Goal: Obtain resource: Download file/media

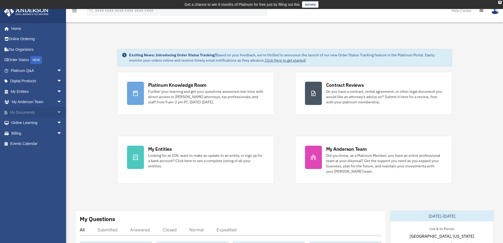
click at [57, 111] on span "arrow_drop_down" at bounding box center [62, 112] width 11 height 11
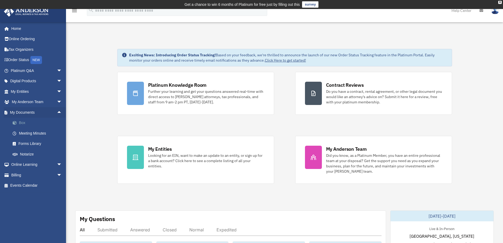
click at [22, 122] on link "Box" at bounding box center [38, 123] width 63 height 11
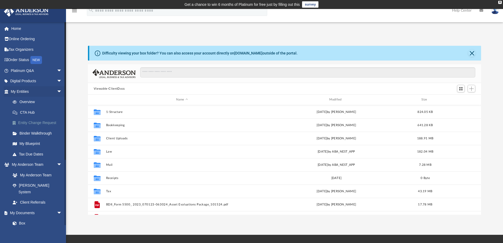
scroll to position [116, 389]
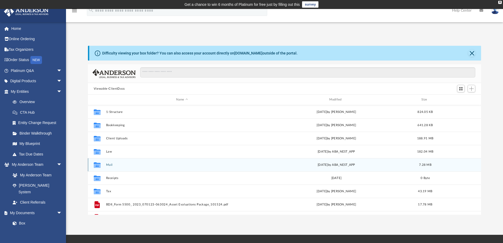
click at [106, 167] on div "Collaborated Folder Mail [DATE] by ABA_NEST_APP 7.28 MB" at bounding box center [284, 164] width 393 height 13
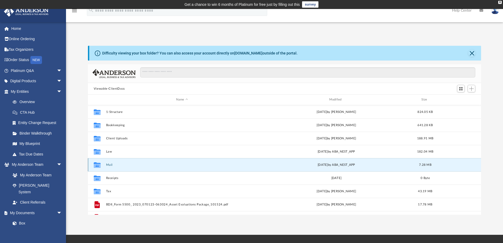
click at [106, 167] on div "Collaborated Folder Mail [DATE] by ABA_NEST_APP 7.28 MB" at bounding box center [284, 164] width 393 height 13
click at [257, 163] on button "Mail" at bounding box center [182, 164] width 152 height 3
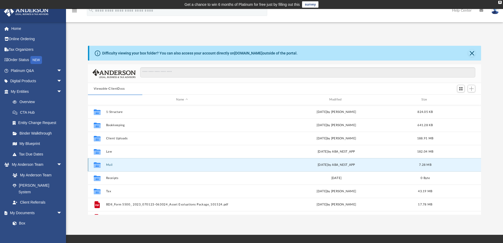
click at [327, 164] on div "today by ABA_NEST_APP" at bounding box center [336, 164] width 152 height 5
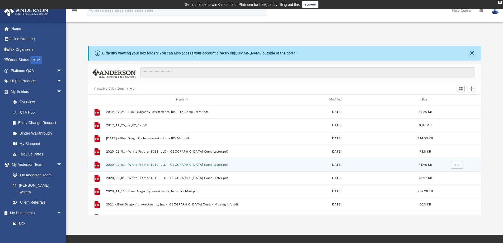
click at [95, 165] on icon "grid" at bounding box center [97, 164] width 5 height 7
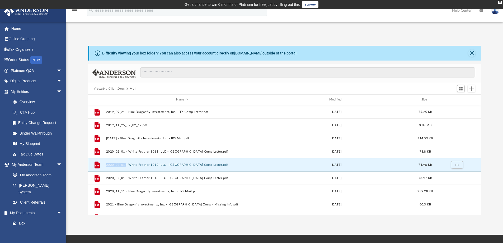
click at [95, 165] on icon "grid" at bounding box center [97, 164] width 5 height 7
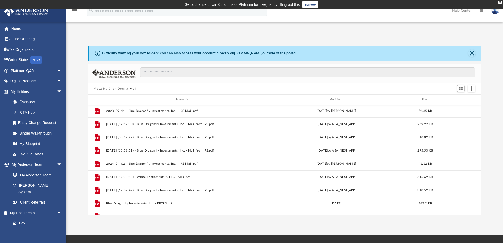
scroll to position [181, 0]
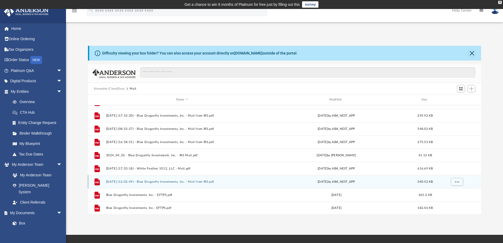
click at [159, 180] on button "2025.09.25 (12:02:49) - Blue Dragonfly Investments, Inc. - Mail from IRS.pdf" at bounding box center [182, 181] width 152 height 3
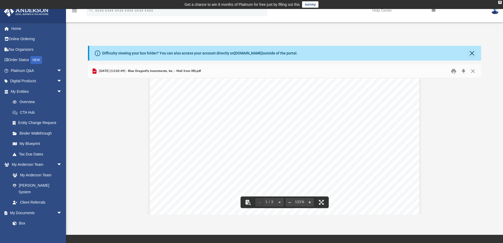
scroll to position [0, 0]
click at [455, 68] on button "Print" at bounding box center [453, 71] width 11 height 8
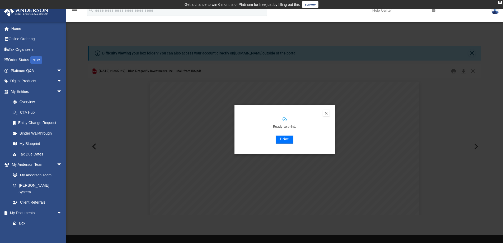
click at [287, 140] on button "Print" at bounding box center [285, 139] width 18 height 8
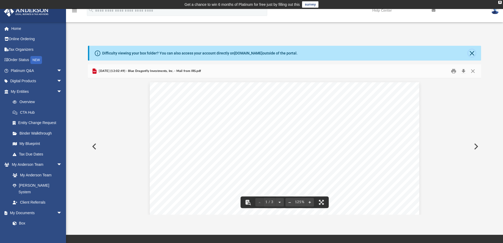
click at [471, 52] on button "Close" at bounding box center [471, 52] width 7 height 7
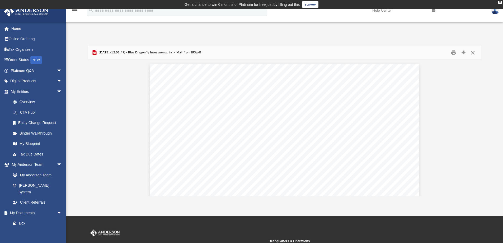
click at [472, 49] on button "Close" at bounding box center [473, 53] width 10 height 8
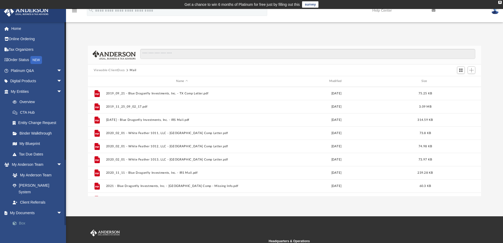
click at [22, 218] on link "Box" at bounding box center [38, 223] width 63 height 11
click at [23, 218] on link "Box" at bounding box center [38, 223] width 63 height 11
click at [57, 207] on span "arrow_drop_down" at bounding box center [62, 212] width 11 height 11
click at [17, 30] on link "Home" at bounding box center [37, 28] width 66 height 11
